Goal: Find specific page/section: Find specific page/section

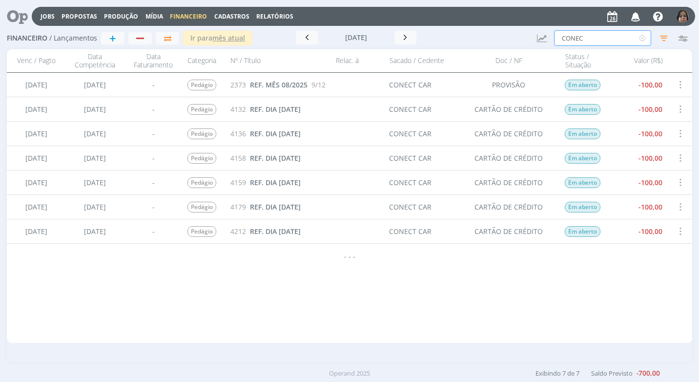
click at [589, 39] on input "CONEC" at bounding box center [602, 38] width 97 height 16
type input "C"
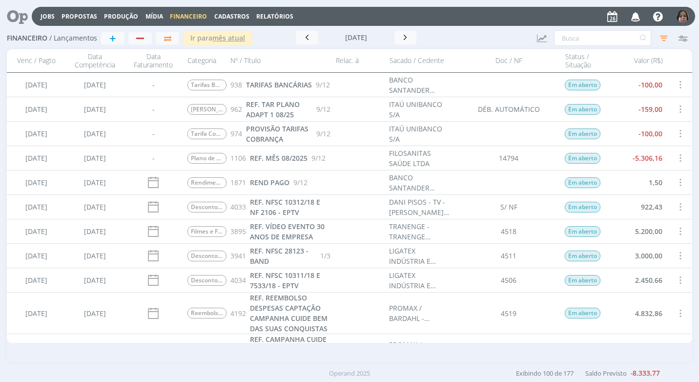
click at [676, 158] on span at bounding box center [679, 157] width 11 height 13
click at [672, 157] on div "Selecionar" at bounding box center [647, 152] width 97 height 14
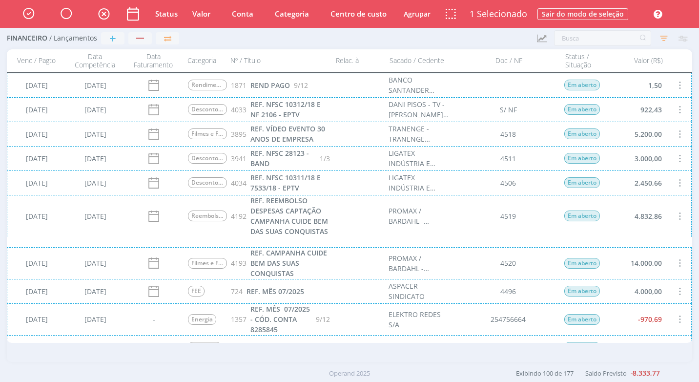
scroll to position [244, 0]
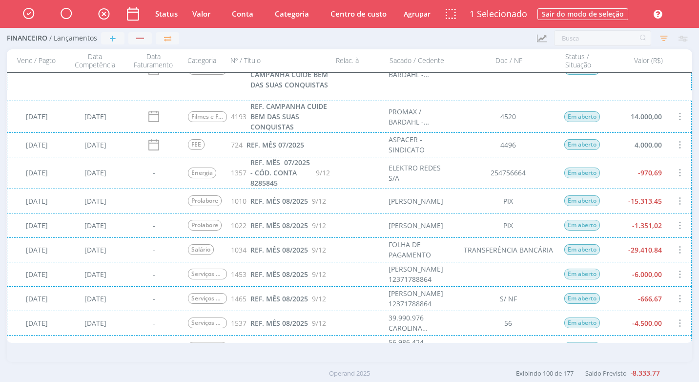
click at [663, 173] on div "[DATE] [DATE] - Energia 1357 REF. MÊS 07/2025 - CÓD. CONTA 8285845 9/12 ELEKTRO…" at bounding box center [349, 173] width 685 height 32
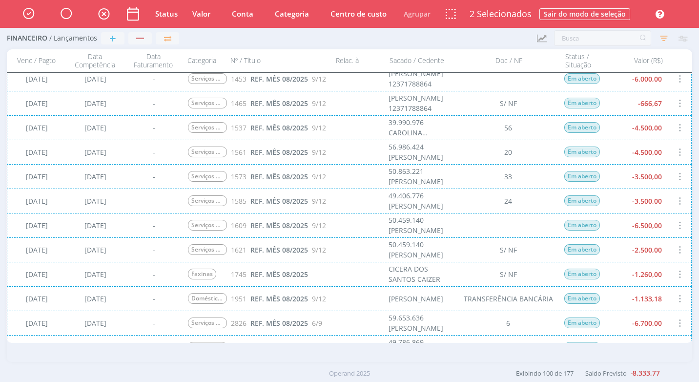
scroll to position [537, 0]
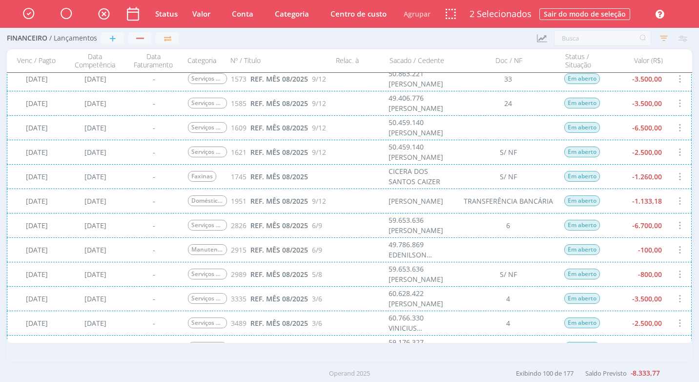
click at [650, 299] on div "[DATE] [DATE] - Serviços Administrativos 3335 REF. MÊS 08/2025 3/6 60.628.422 […" at bounding box center [349, 298] width 685 height 24
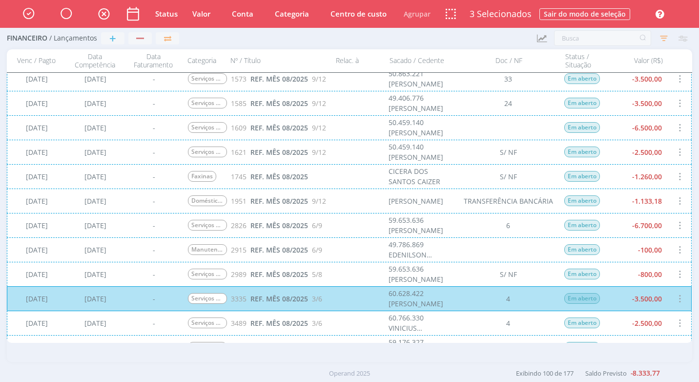
click at [640, 84] on div "[DATE] [DATE] - Serviços de Marketing Digital 1573 REF. MÊS 08/2025 9/12 50.863…" at bounding box center [349, 78] width 685 height 24
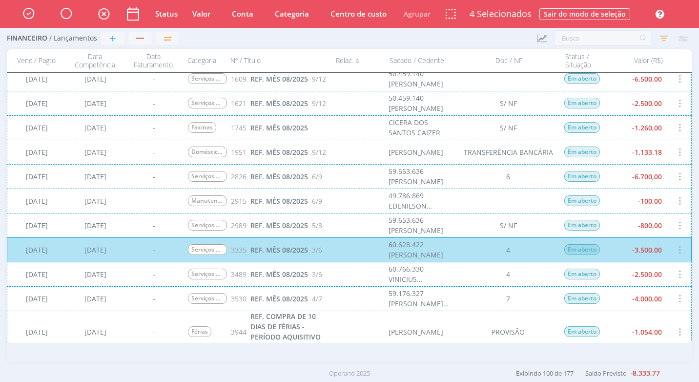
scroll to position [634, 0]
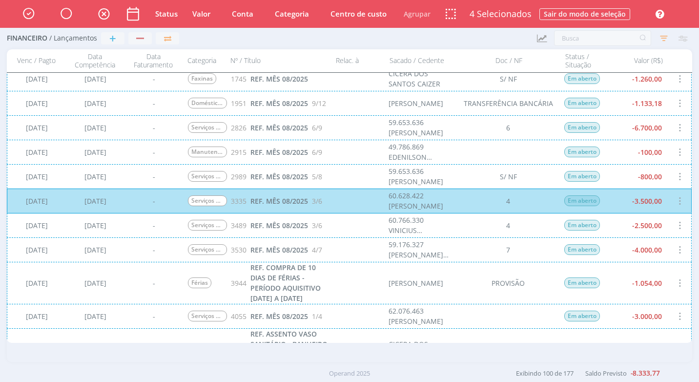
click at [639, 227] on div "[DATE] [DATE] - Serviços de Criação 3489 REF. MÊS 08/2025 3/6 60.766.330 VINICI…" at bounding box center [349, 225] width 685 height 24
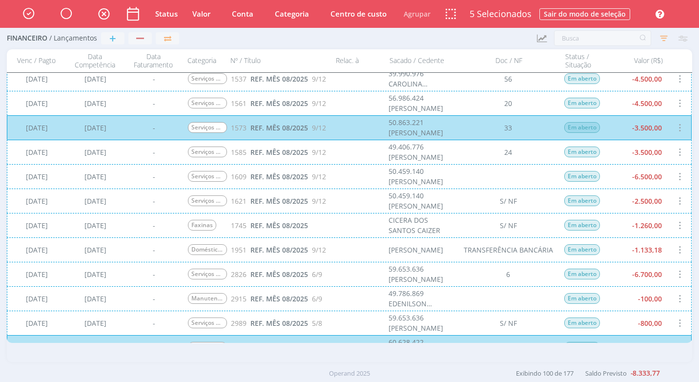
scroll to position [439, 0]
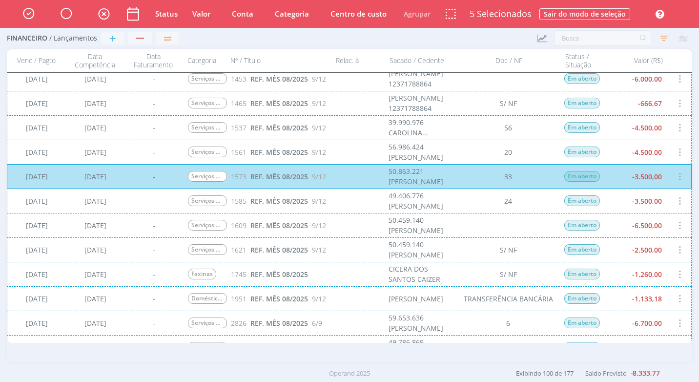
click at [661, 129] on div "[DATE] [DATE] - Serviços de Marketing Digital 1537 REF. MÊS 08/2025 9/12 39.990…" at bounding box center [349, 127] width 685 height 24
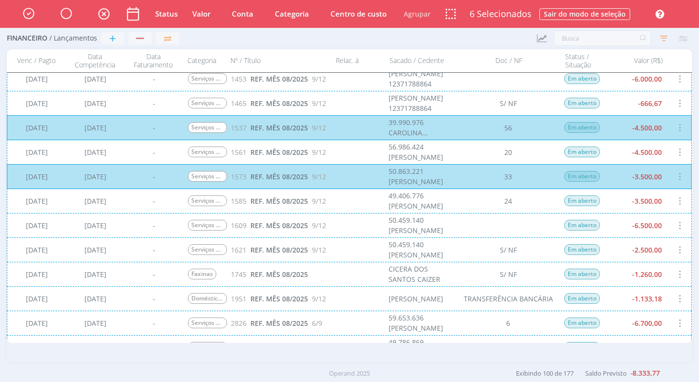
click at [655, 206] on div "[DATE] [DATE] - Serviços de Marketing Digital 1585 REF. MÊS 08/2025 9/12 49.406…" at bounding box center [349, 200] width 685 height 24
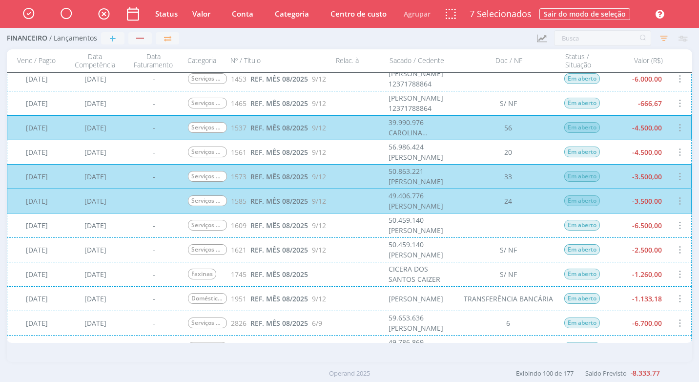
scroll to position [488, 0]
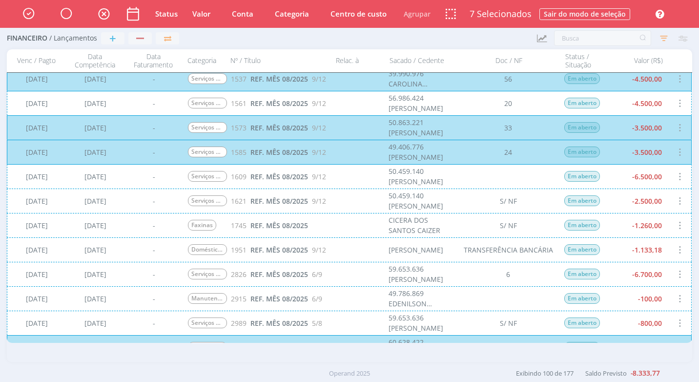
click at [606, 259] on div "[DATE] [DATE] - Doméstica - Salário e Adiantamento 1951 REF. MÊS 08/2025 9/12 […" at bounding box center [349, 249] width 685 height 24
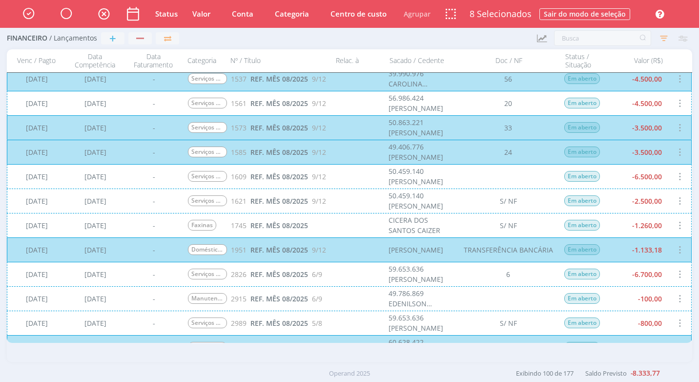
click at [606, 255] on div "[DATE] [DATE] - Doméstica - Salário e Adiantamento 1951 REF. MÊS 08/2025 9/12 […" at bounding box center [349, 249] width 685 height 24
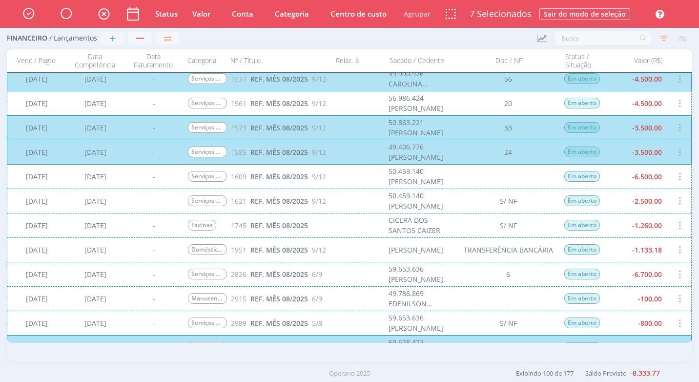
click at [608, 274] on div "[DATE] [DATE] - Serviços de Executivos de Marketing 2826 REF. MÊS 08/2025 6/9 5…" at bounding box center [349, 274] width 685 height 24
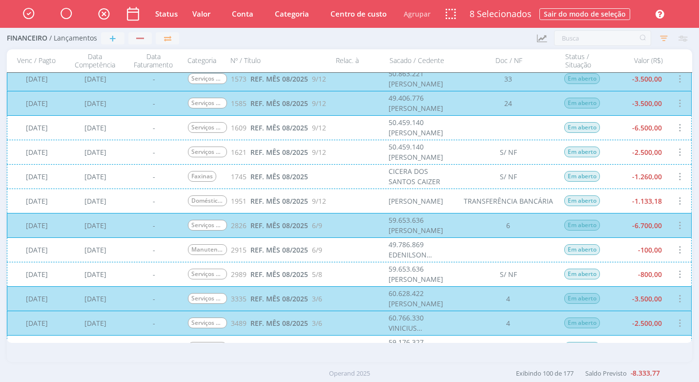
scroll to position [634, 0]
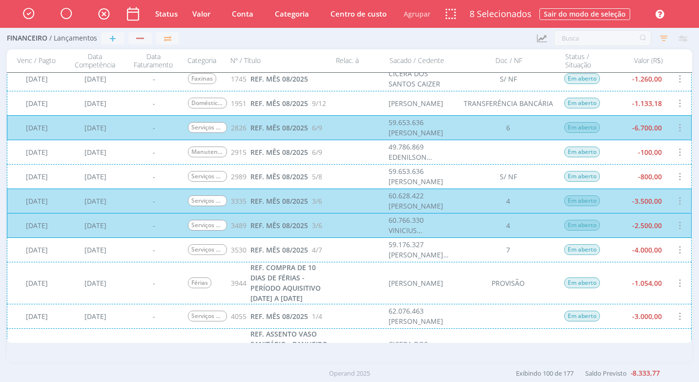
click at [615, 245] on div "[DATE] [DATE] - Serviços de Executivos de Marketing 3530 REF. MÊS 08/2025 4/7 5…" at bounding box center [349, 249] width 685 height 24
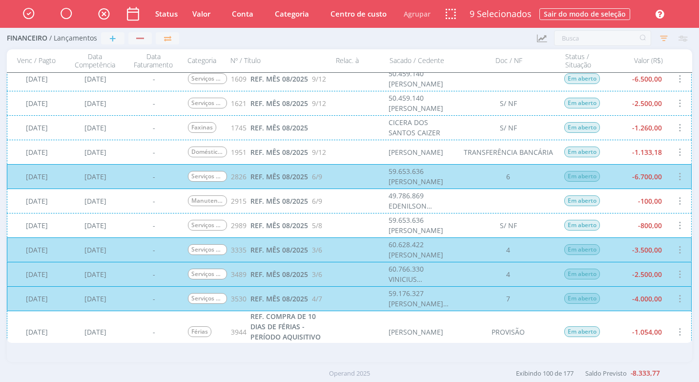
scroll to position [439, 0]
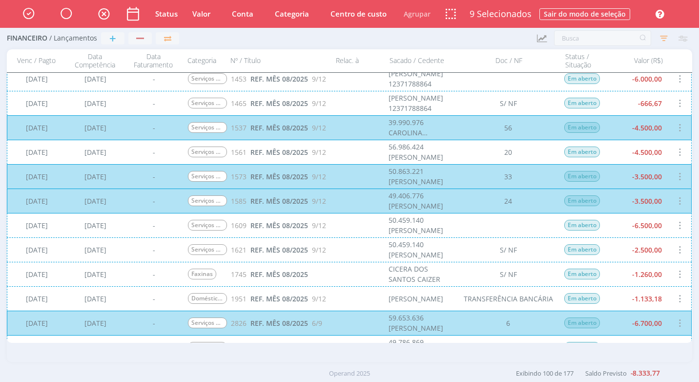
click at [619, 156] on div "[DATE] [DATE] - Serviços de Marketing Digital 1561 REF. MÊS 08/2025 9/12 56.986…" at bounding box center [349, 152] width 685 height 24
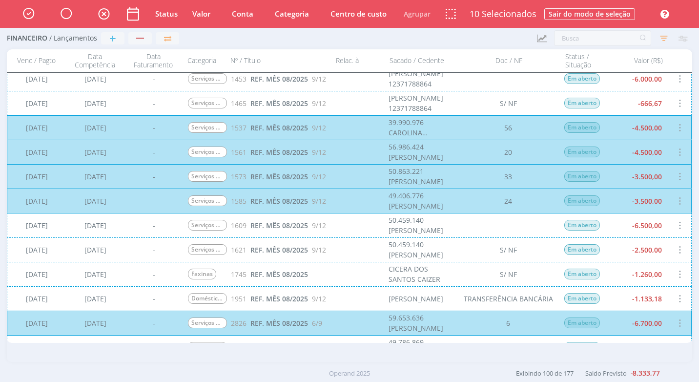
click at [626, 271] on div "[DATE] [DATE] - Faxinas 1745 REF. MÊS 08/2025 CICERA DOS SANTOS CAIZER S/ NF Em…" at bounding box center [349, 274] width 685 height 24
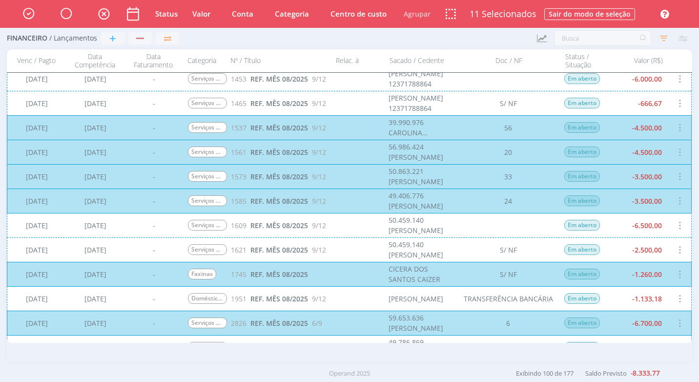
scroll to position [537, 0]
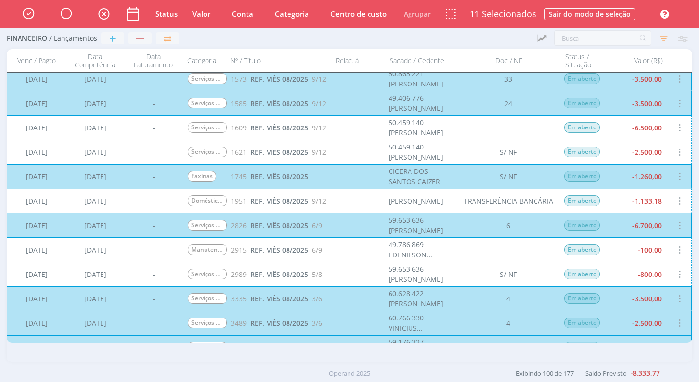
click at [629, 157] on div "[DATE] [DATE] - Serviços de Executivos de Marketing 1621 REF. MÊS 08/2025 9/12 …" at bounding box center [349, 152] width 685 height 24
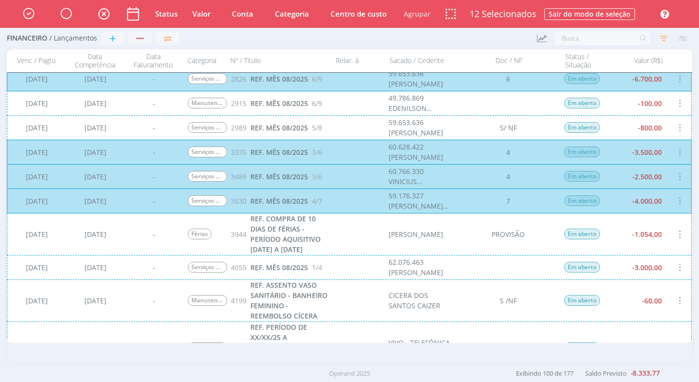
scroll to position [585, 0]
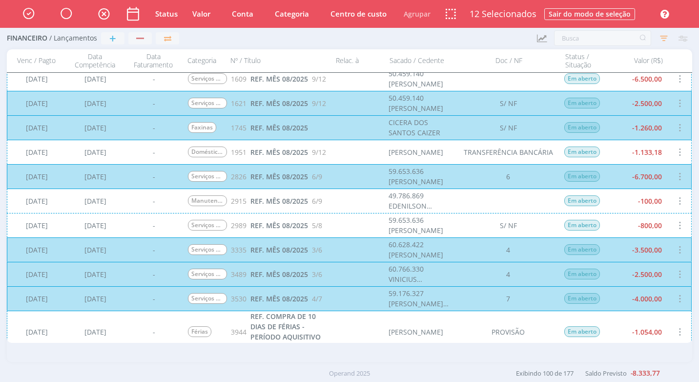
click at [617, 221] on div "[DATE] [DATE] - Serviços de Executivos de Marketing 2989 REF. MÊS 08/2025 5/8 5…" at bounding box center [349, 225] width 685 height 24
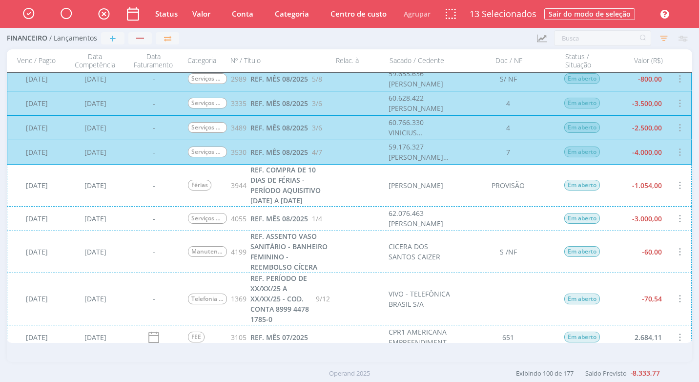
scroll to position [829, 0]
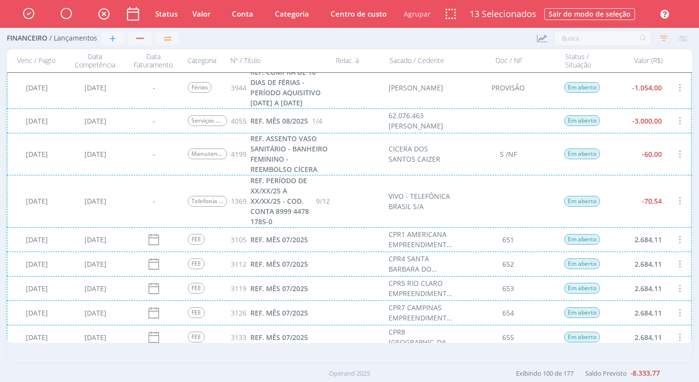
click at [649, 158] on div "[DATE] [DATE] - Manutenção Predial 4199 REF. ASSENTO VASO SANITÁRIO - BANHEIRO …" at bounding box center [349, 154] width 685 height 42
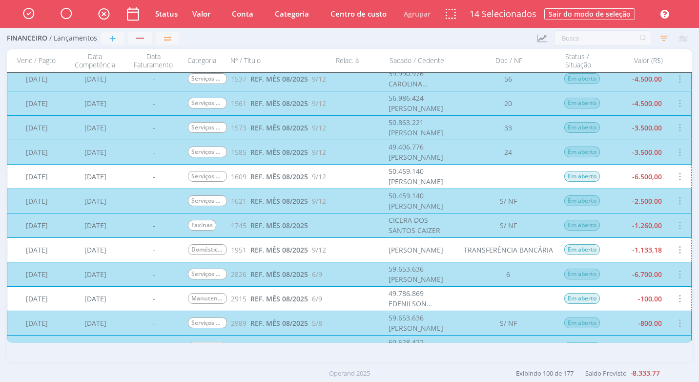
scroll to position [390, 0]
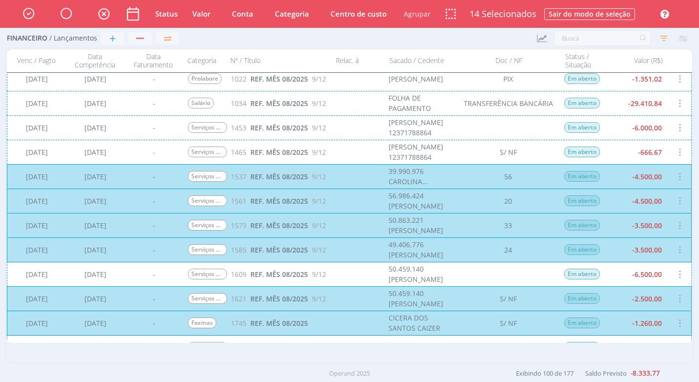
click at [665, 107] on div "[DATE] [DATE] - Salário 1034 REF. MÊS 08/2025 9/12 FOLHA DE PAGAMENTO TRANSFERÊ…" at bounding box center [349, 103] width 685 height 24
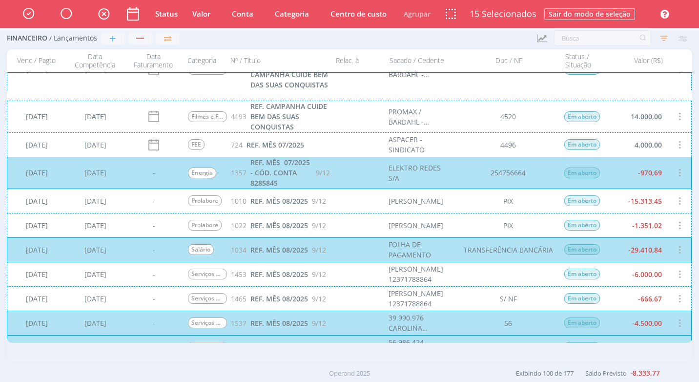
scroll to position [293, 0]
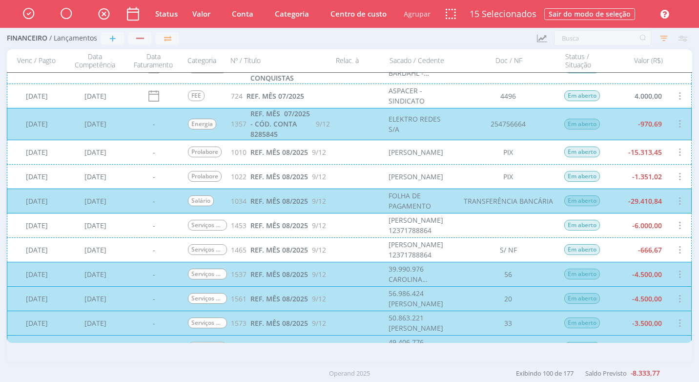
click at [652, 173] on div "[DATE] [DATE] - Prolabore 1022 REF. MÊS 08/2025 9/12 [PERSON_NAME] PIX Em abert…" at bounding box center [349, 176] width 685 height 24
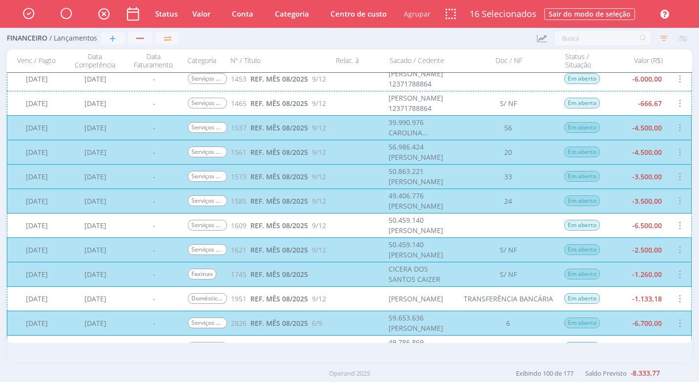
scroll to position [537, 0]
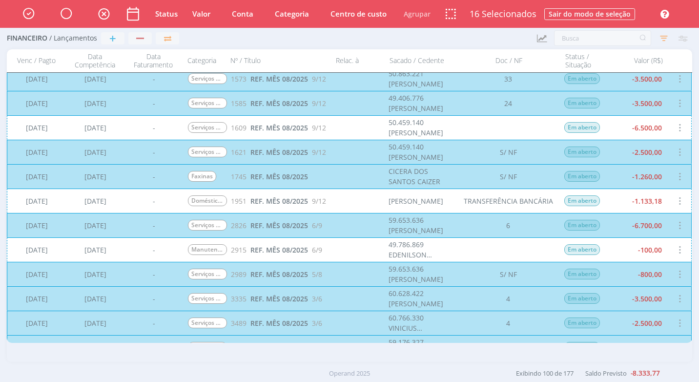
click at [649, 201] on div "[DATE] [DATE] - Doméstica - Salário e Adiantamento 1951 REF. MÊS 08/2025 9/12 […" at bounding box center [349, 200] width 685 height 24
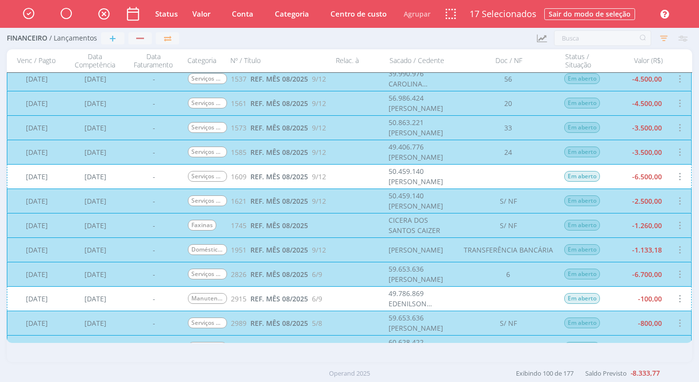
scroll to position [342, 0]
